Goal: Information Seeking & Learning: Find specific fact

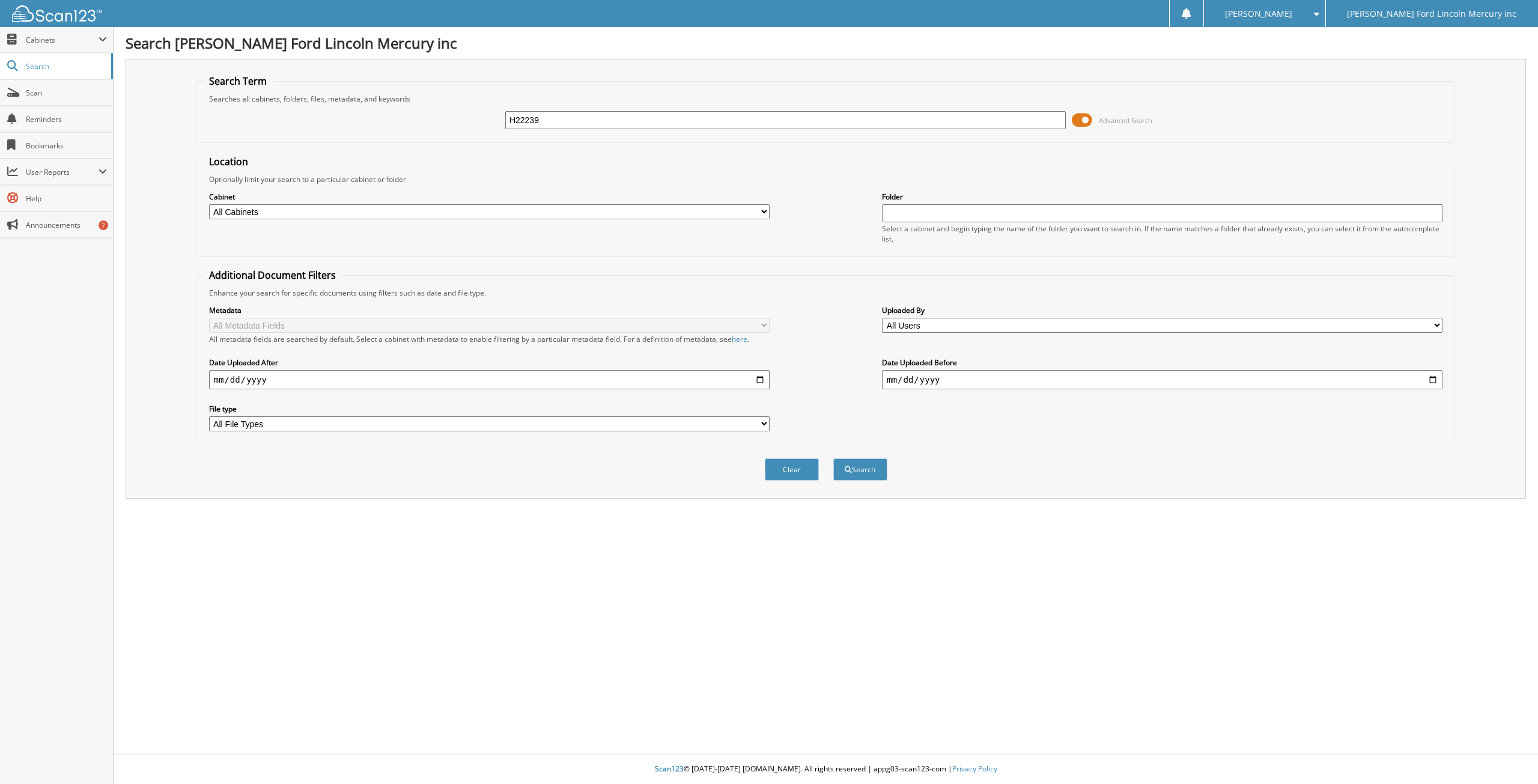
type input "H22239"
click at [833, 458] on button "Search" at bounding box center [860, 470] width 54 height 22
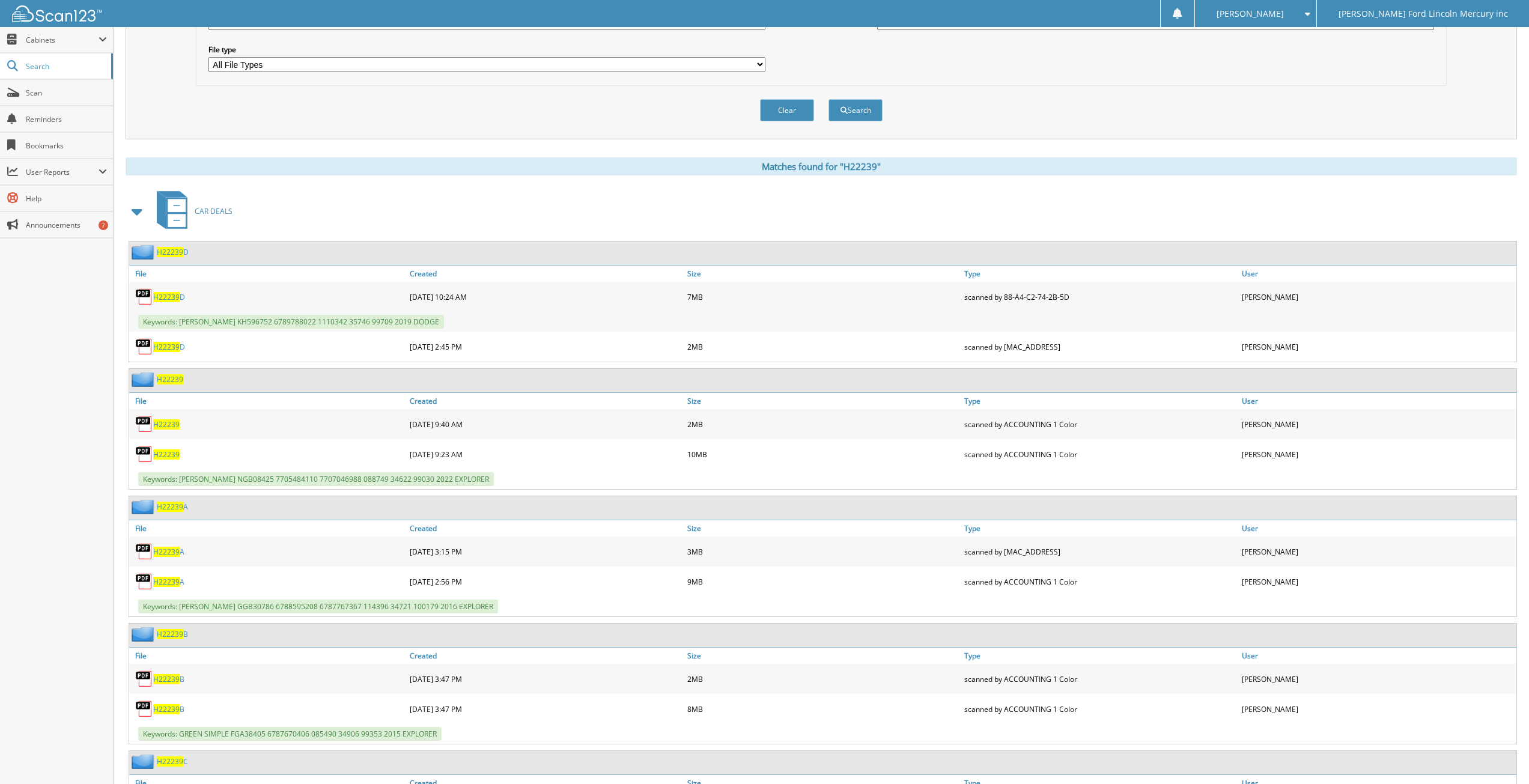
scroll to position [360, 0]
click at [170, 426] on span "H22239" at bounding box center [166, 423] width 26 height 10
click at [171, 453] on span "H22239" at bounding box center [166, 453] width 26 height 10
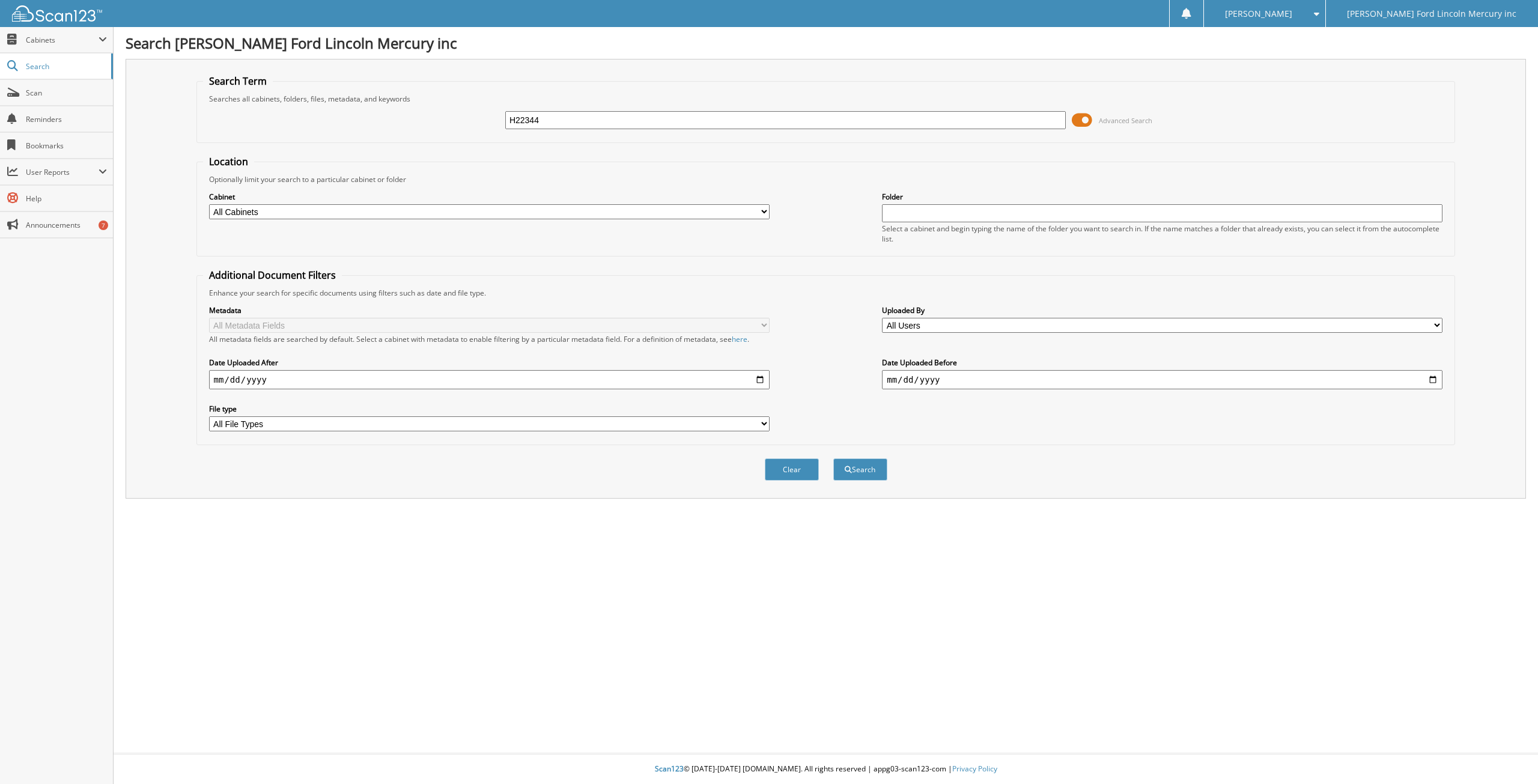
type input "H22344"
click at [833, 458] on button "Search" at bounding box center [860, 470] width 54 height 22
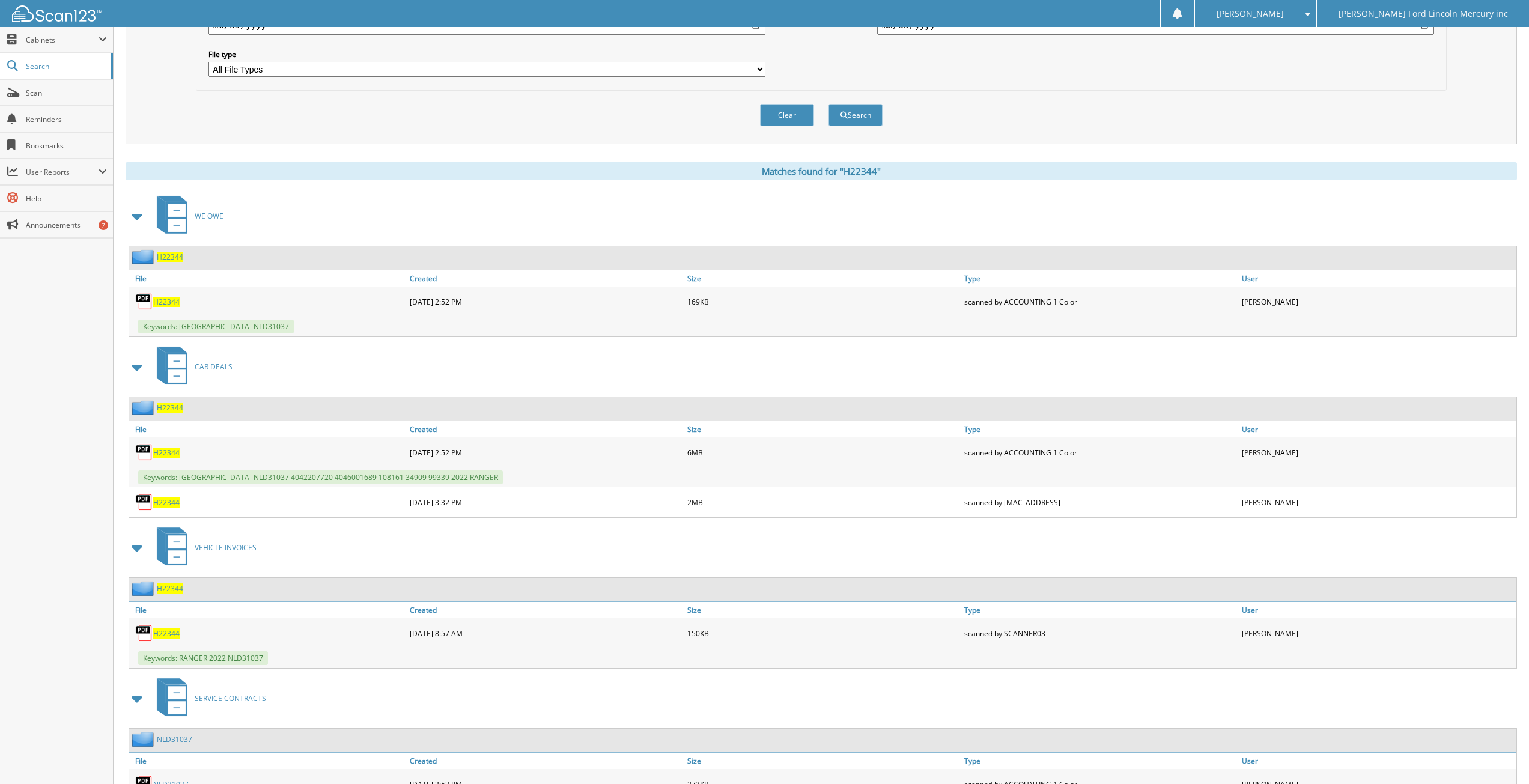
scroll to position [420, 0]
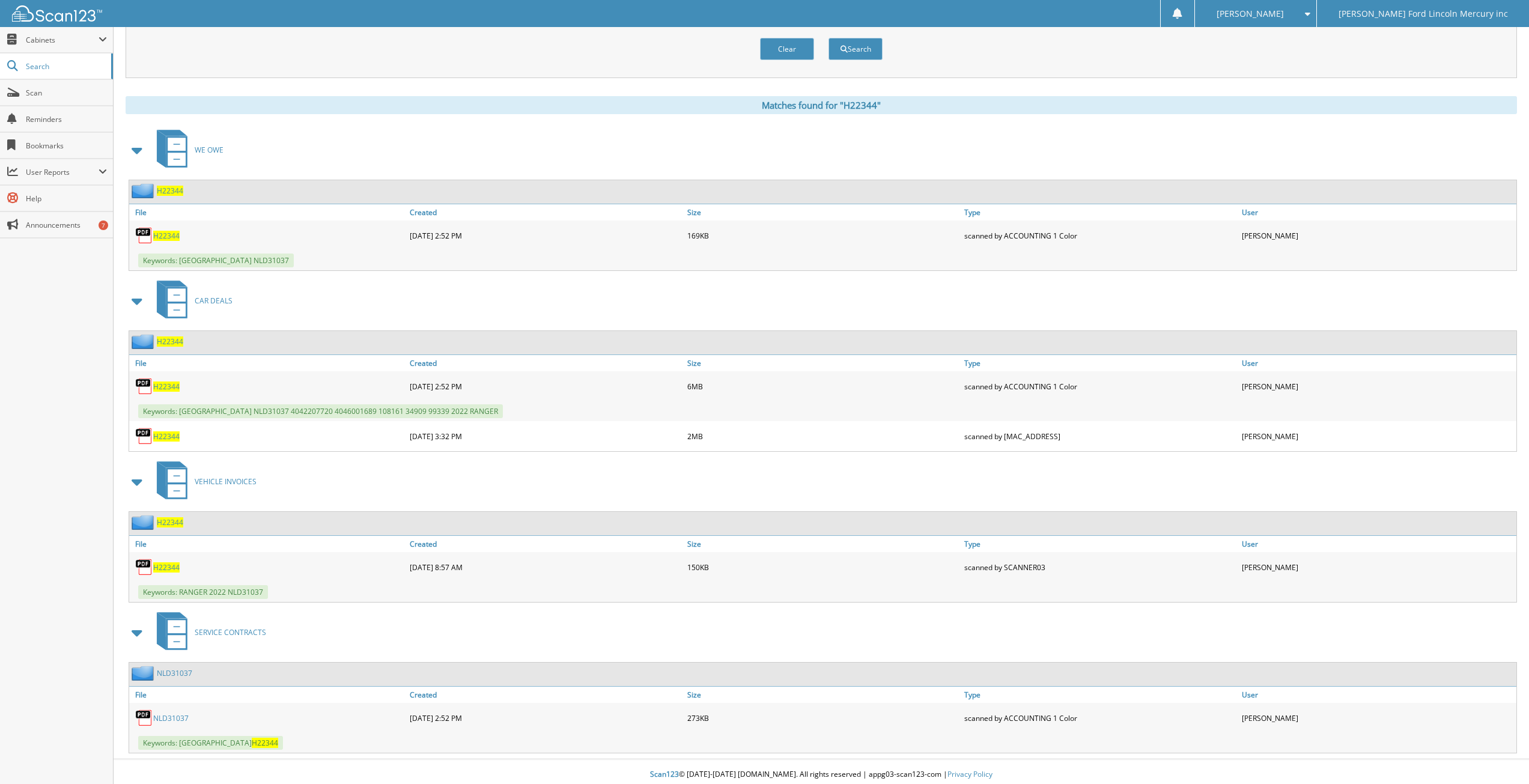
click at [168, 386] on span "H22344" at bounding box center [166, 386] width 26 height 10
click at [164, 437] on span "H22344" at bounding box center [166, 436] width 26 height 10
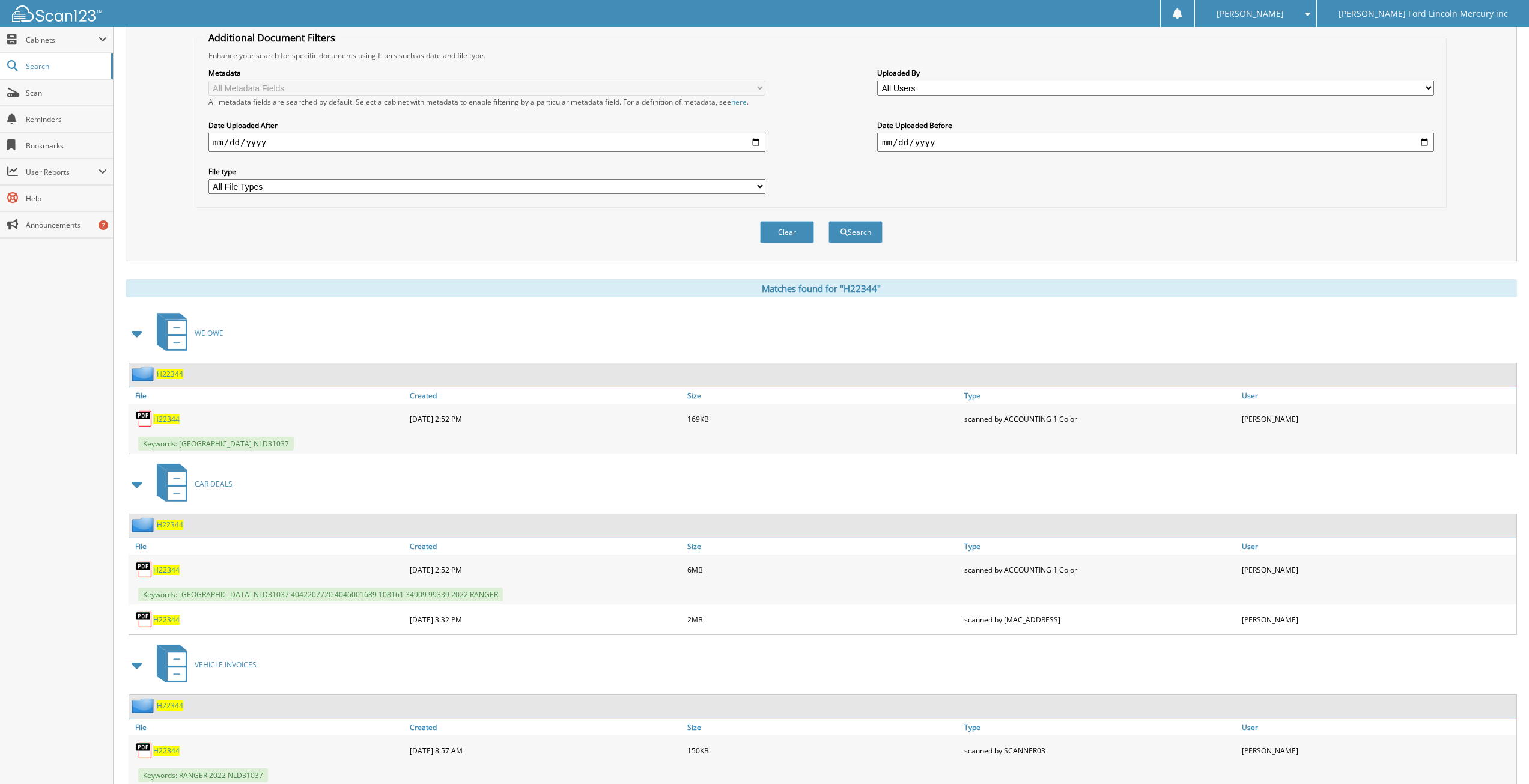
scroll to position [60, 0]
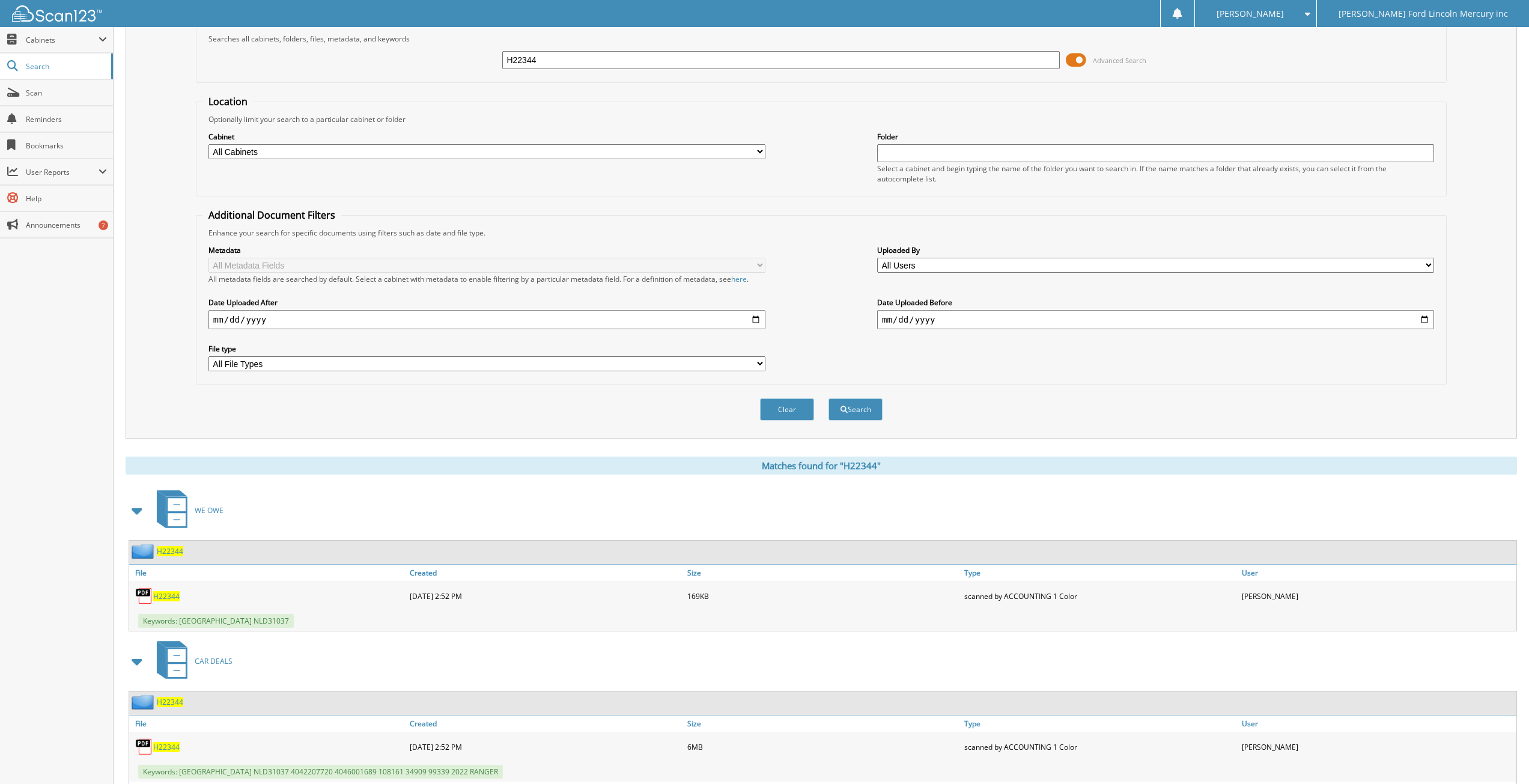
drag, startPoint x: 557, startPoint y: 62, endPoint x: 436, endPoint y: 66, distance: 121.1
click at [437, 65] on div "H22344 Advanced Search" at bounding box center [821, 60] width 1237 height 33
type input "H"
type input "91956"
click at [829, 398] on button "Search" at bounding box center [856, 409] width 54 height 22
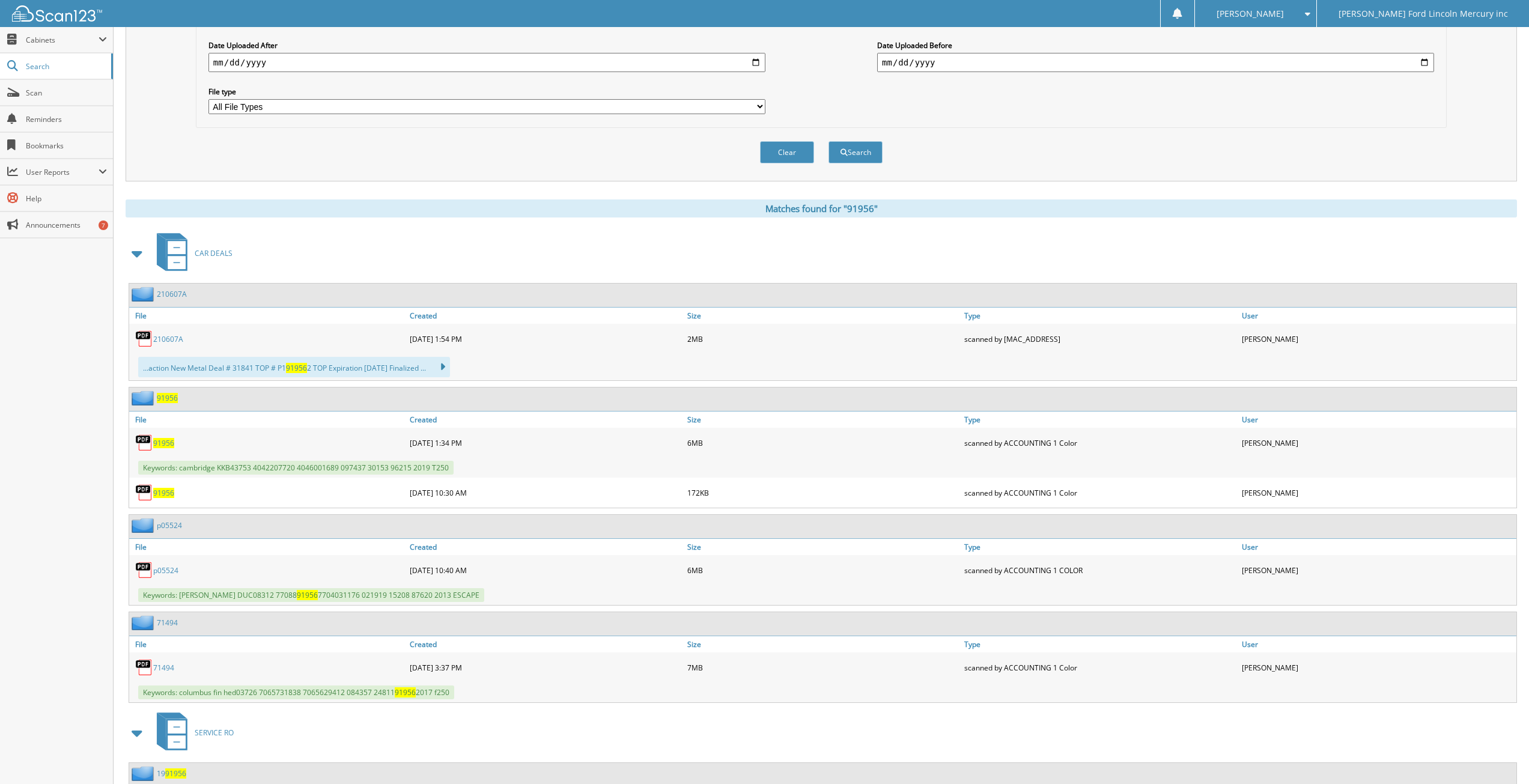
scroll to position [360, 0]
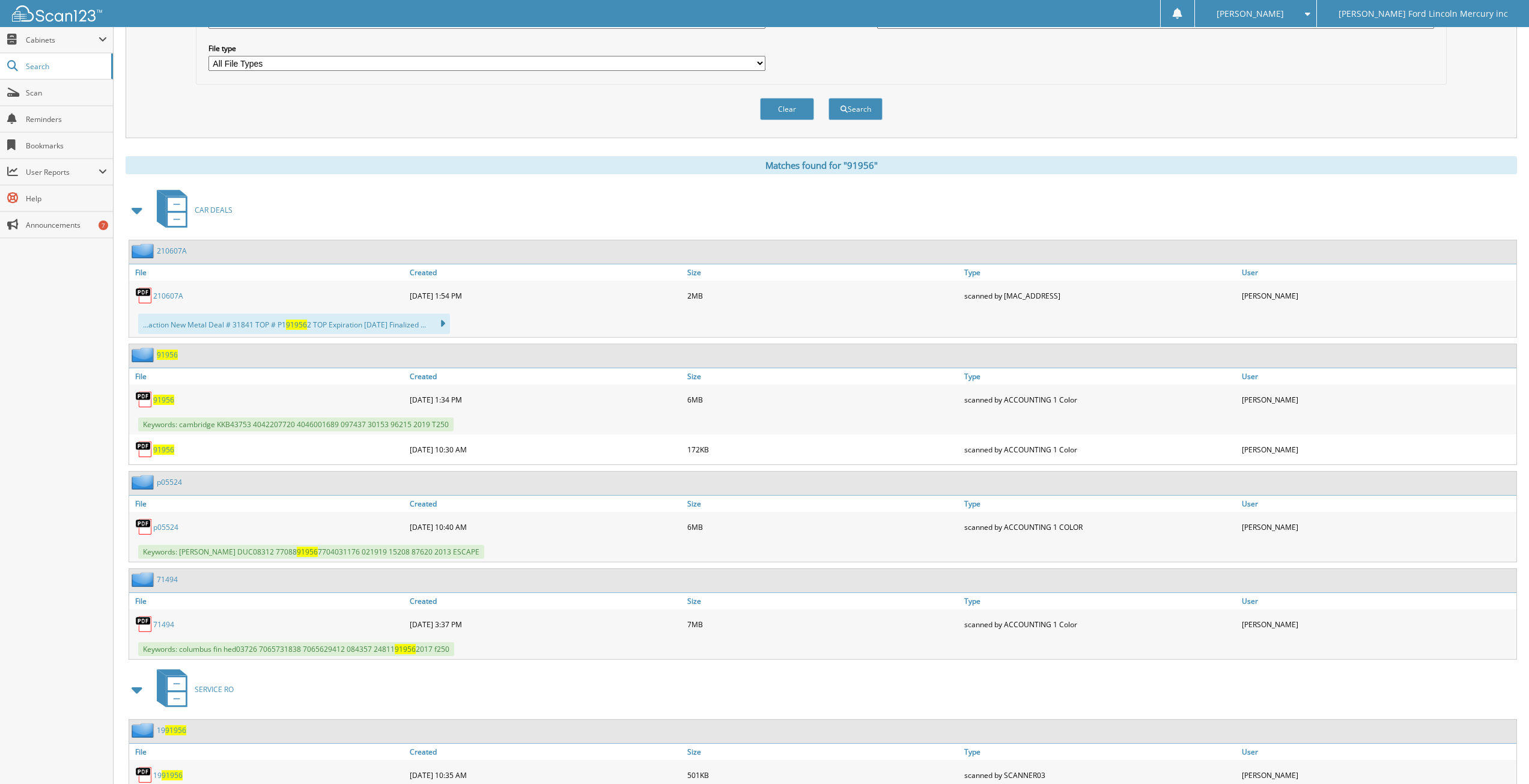
click at [170, 400] on span "91956" at bounding box center [164, 400] width 21 height 10
